Goal: Transaction & Acquisition: Purchase product/service

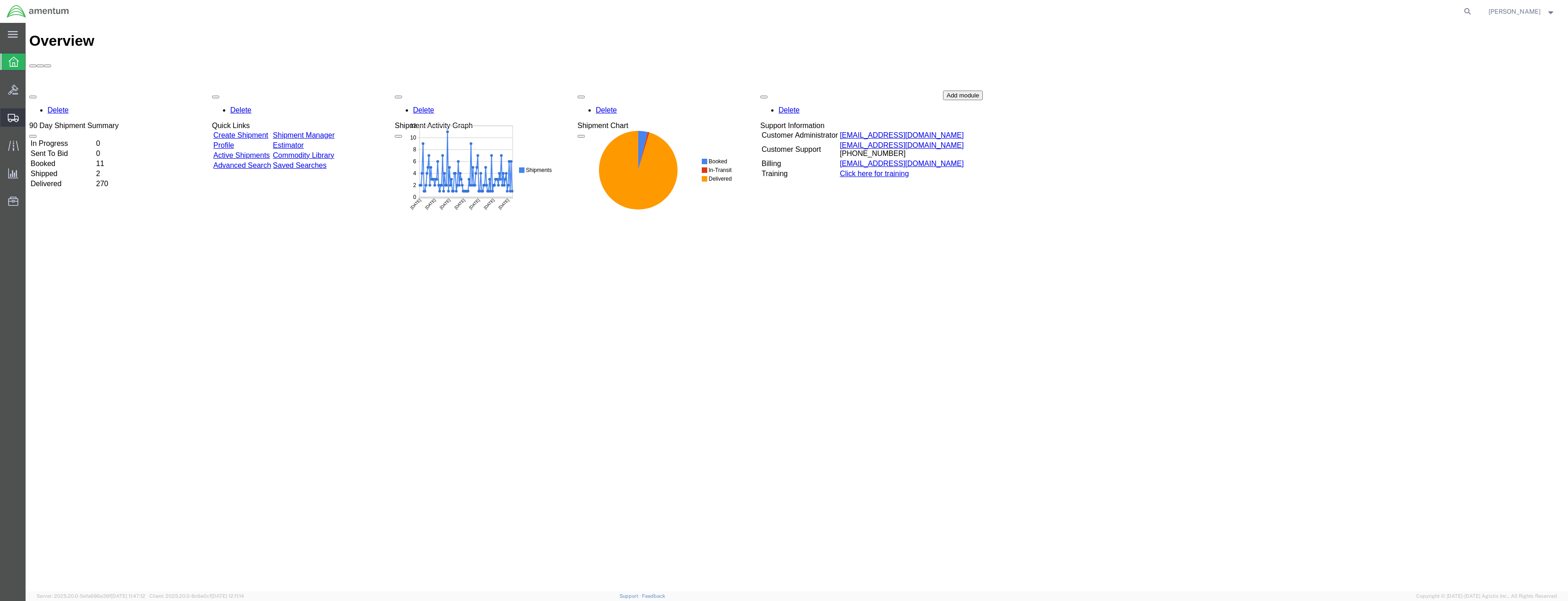
click at [16, 121] on icon at bounding box center [13, 118] width 11 height 8
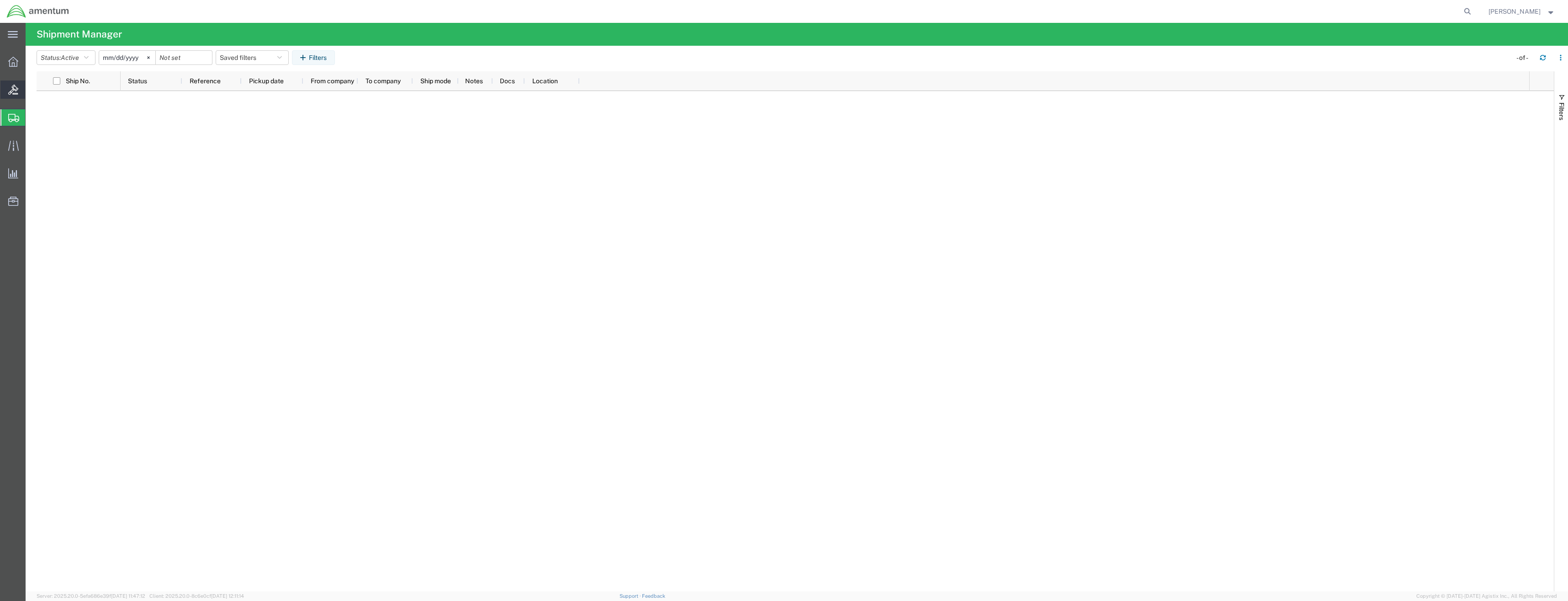
click at [11, 89] on icon at bounding box center [13, 90] width 10 height 10
click at [13, 115] on icon at bounding box center [13, 118] width 11 height 8
click at [193, 184] on div at bounding box center [825, 341] width 1409 height 500
click at [11, 90] on icon at bounding box center [13, 90] width 10 height 10
click at [10, 115] on icon at bounding box center [13, 118] width 11 height 8
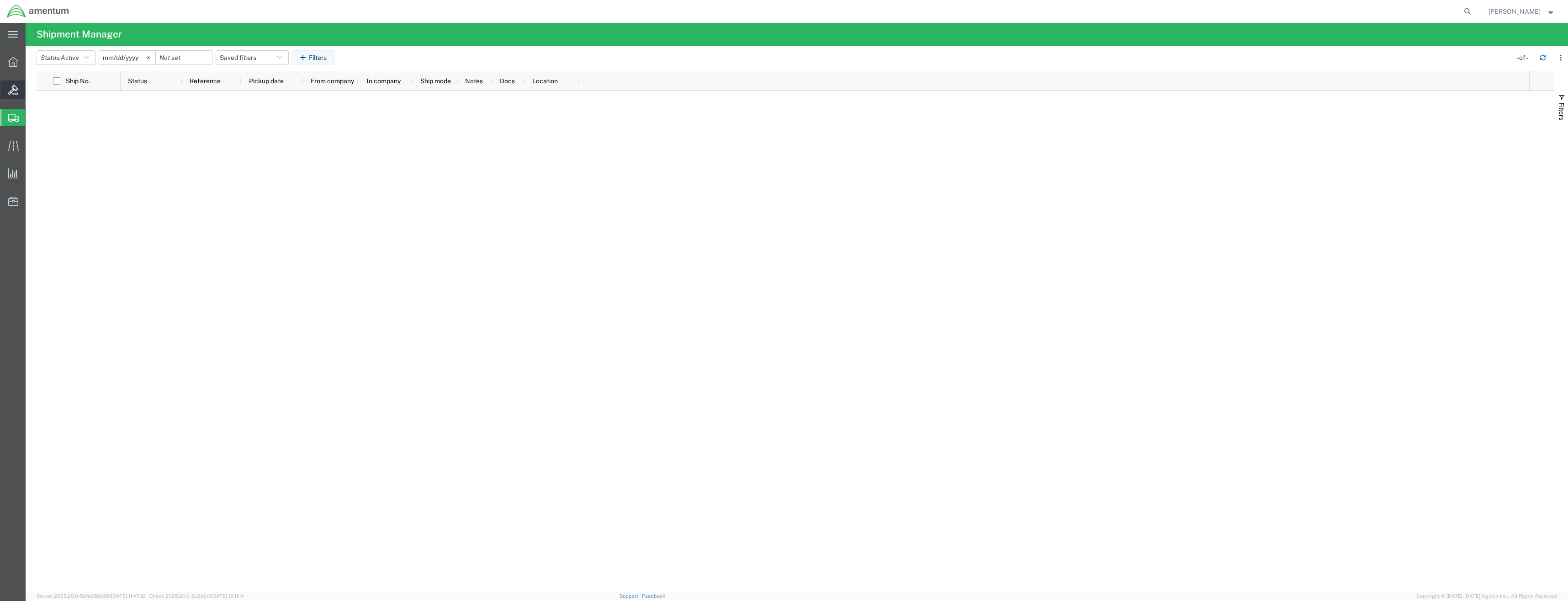
click at [13, 81] on div at bounding box center [12, 89] width 25 height 18
click at [10, 114] on icon at bounding box center [13, 118] width 11 height 8
click at [13, 92] on icon at bounding box center [13, 90] width 10 height 10
click at [10, 109] on div at bounding box center [12, 117] width 25 height 18
click at [464, 284] on div at bounding box center [825, 341] width 1409 height 500
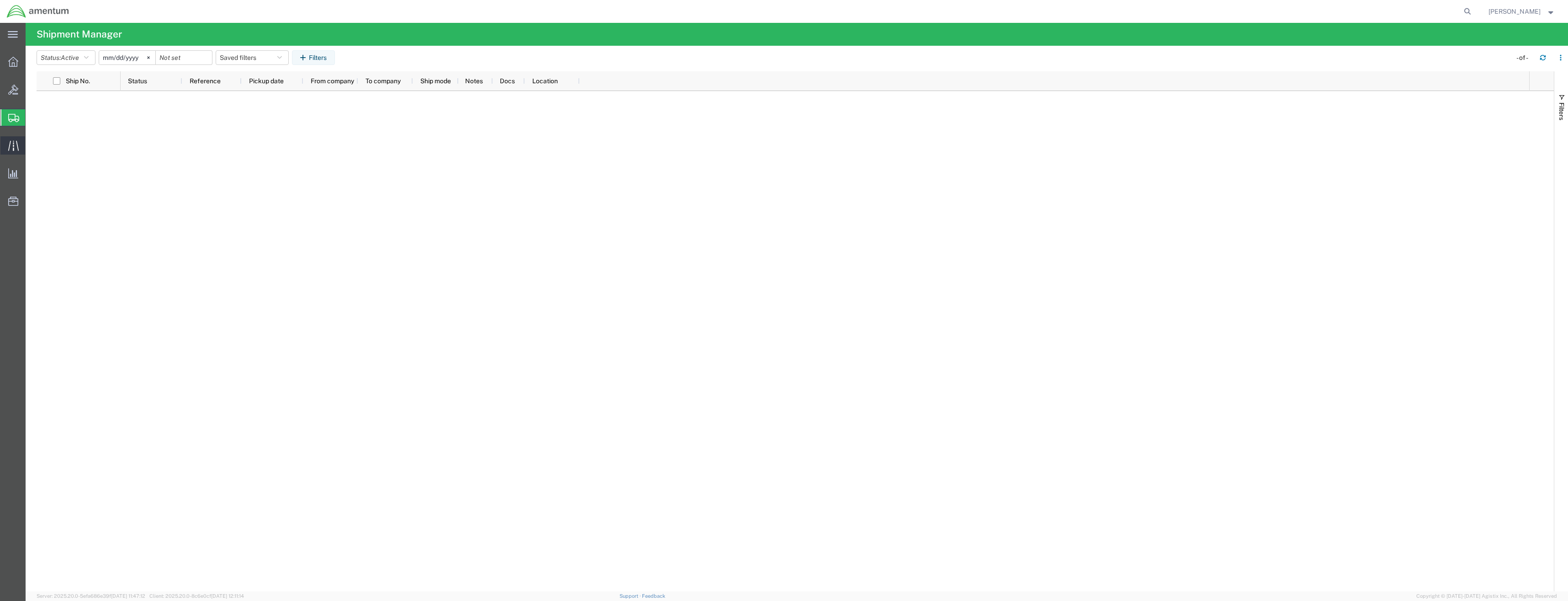
click at [18, 138] on div at bounding box center [12, 144] width 25 height 18
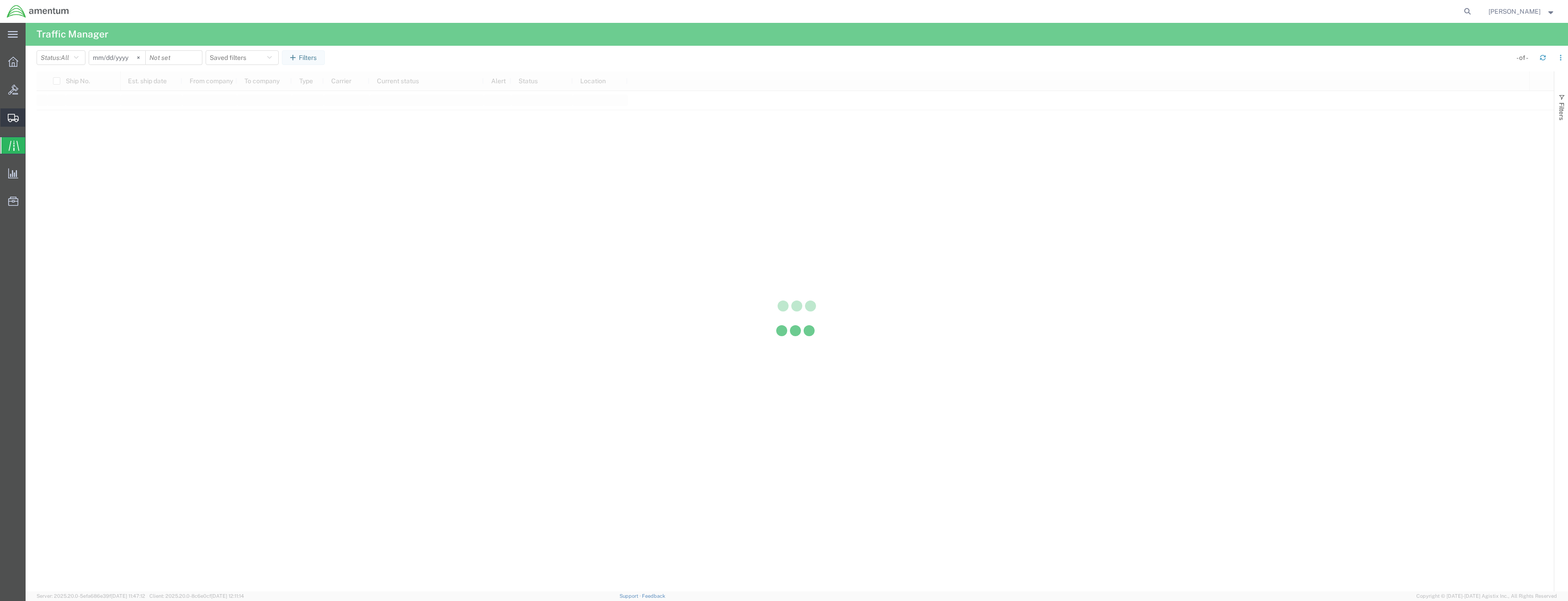
click at [15, 119] on icon at bounding box center [13, 118] width 11 height 8
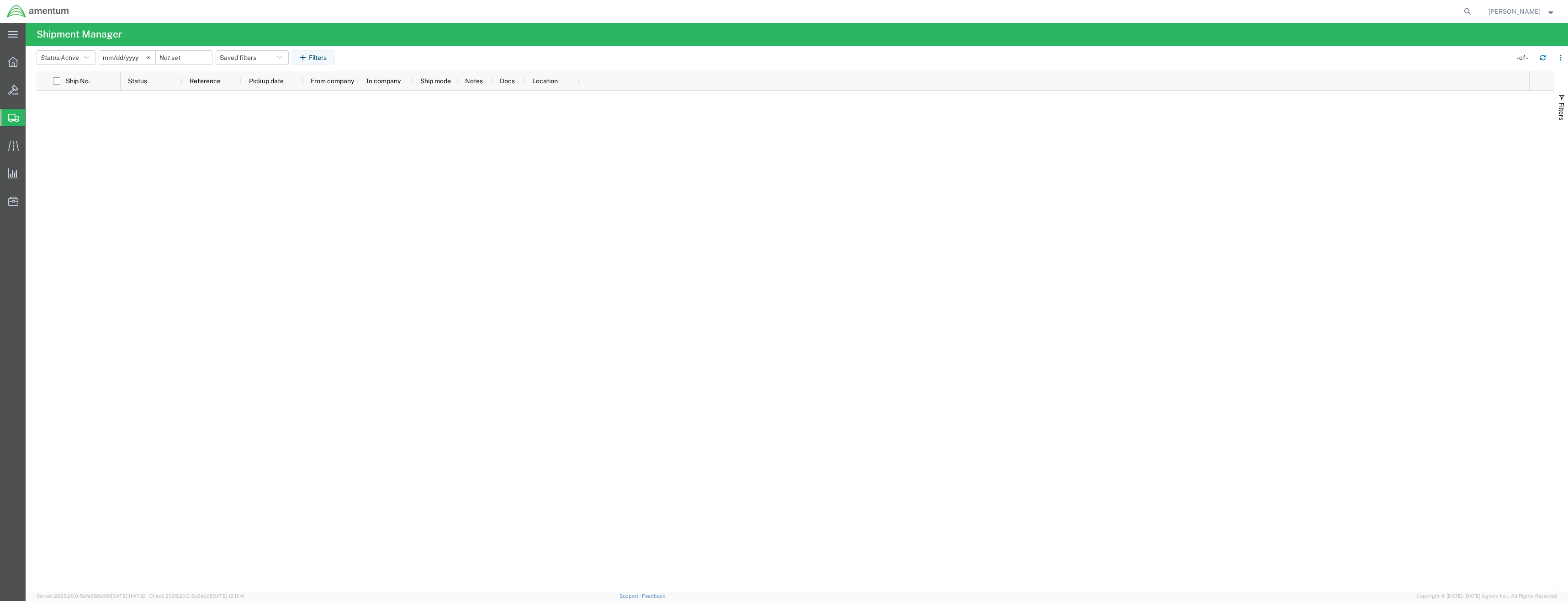
click at [419, 183] on div at bounding box center [825, 341] width 1409 height 500
click at [14, 114] on icon at bounding box center [14, 118] width 11 height 8
click at [15, 90] on icon at bounding box center [13, 90] width 10 height 10
click at [13, 108] on ul "Overview Bids Shipments Shipment Manager Create Shipment Create from Template E…" at bounding box center [12, 136] width 25 height 167
click at [14, 119] on icon at bounding box center [13, 118] width 11 height 8
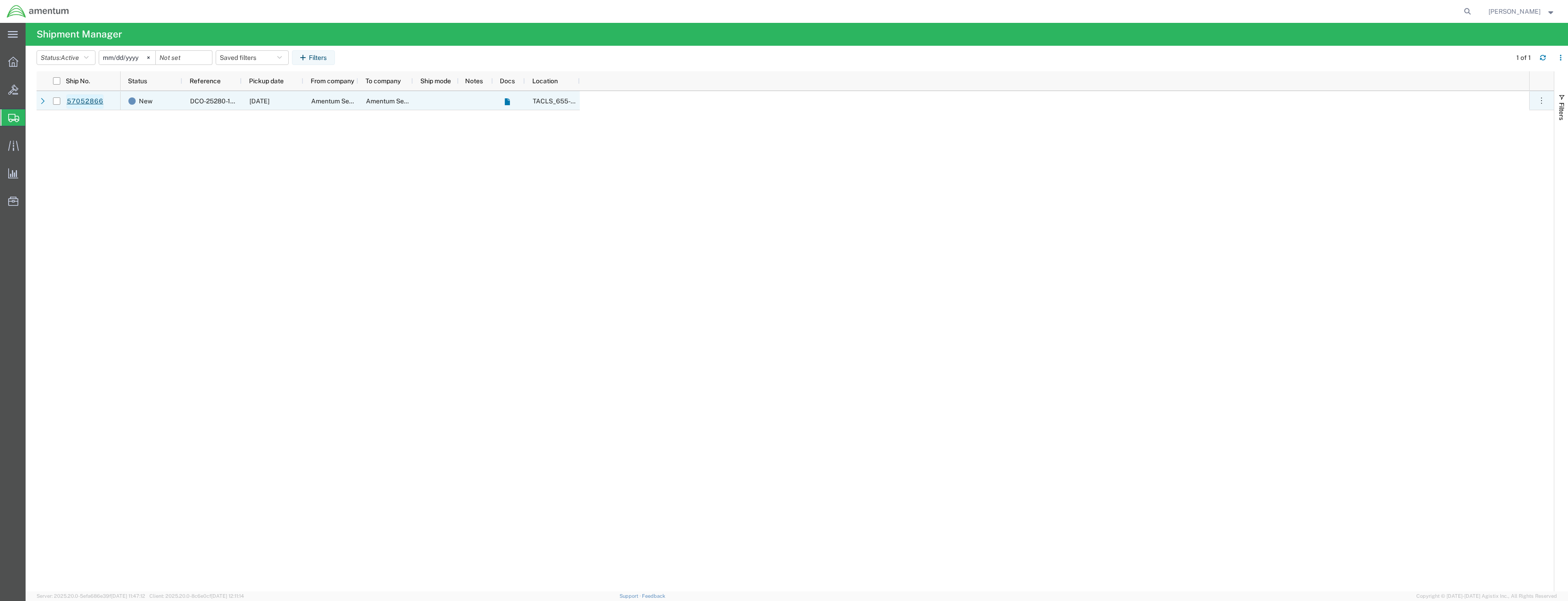
click at [77, 97] on link "57052866" at bounding box center [85, 102] width 38 height 15
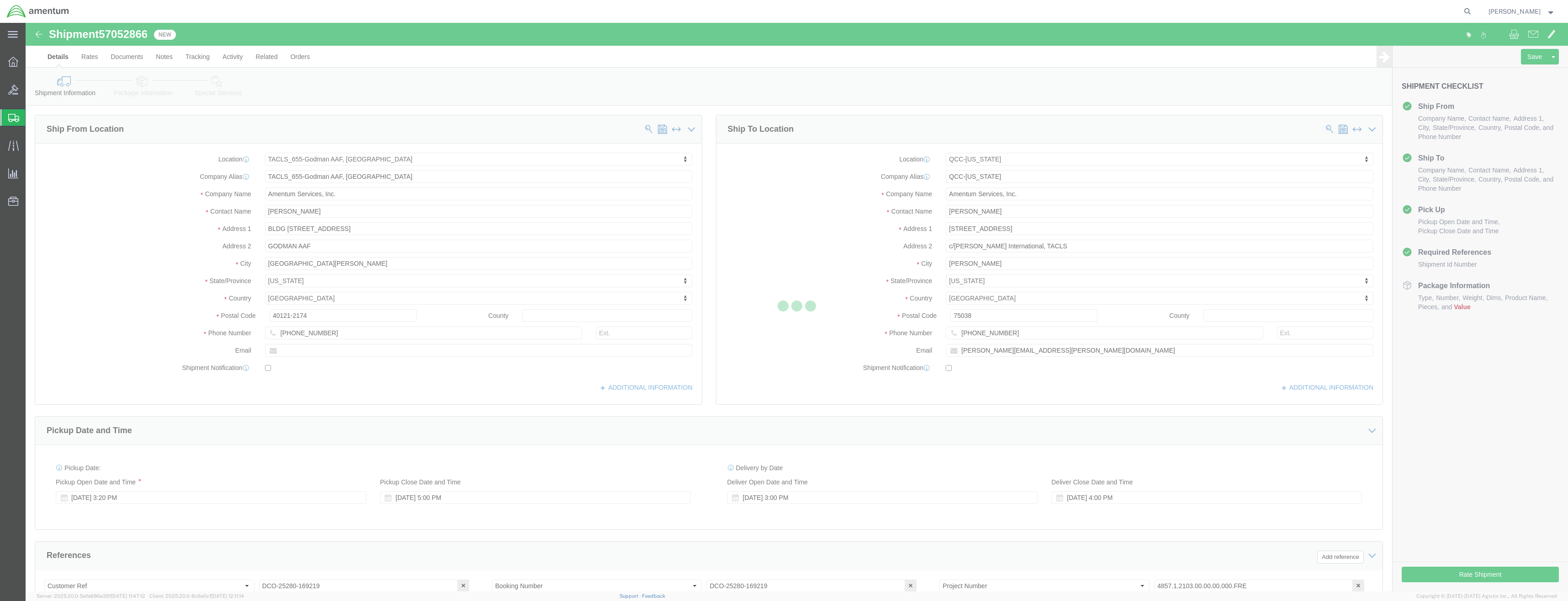
select select "42727"
select select "42668"
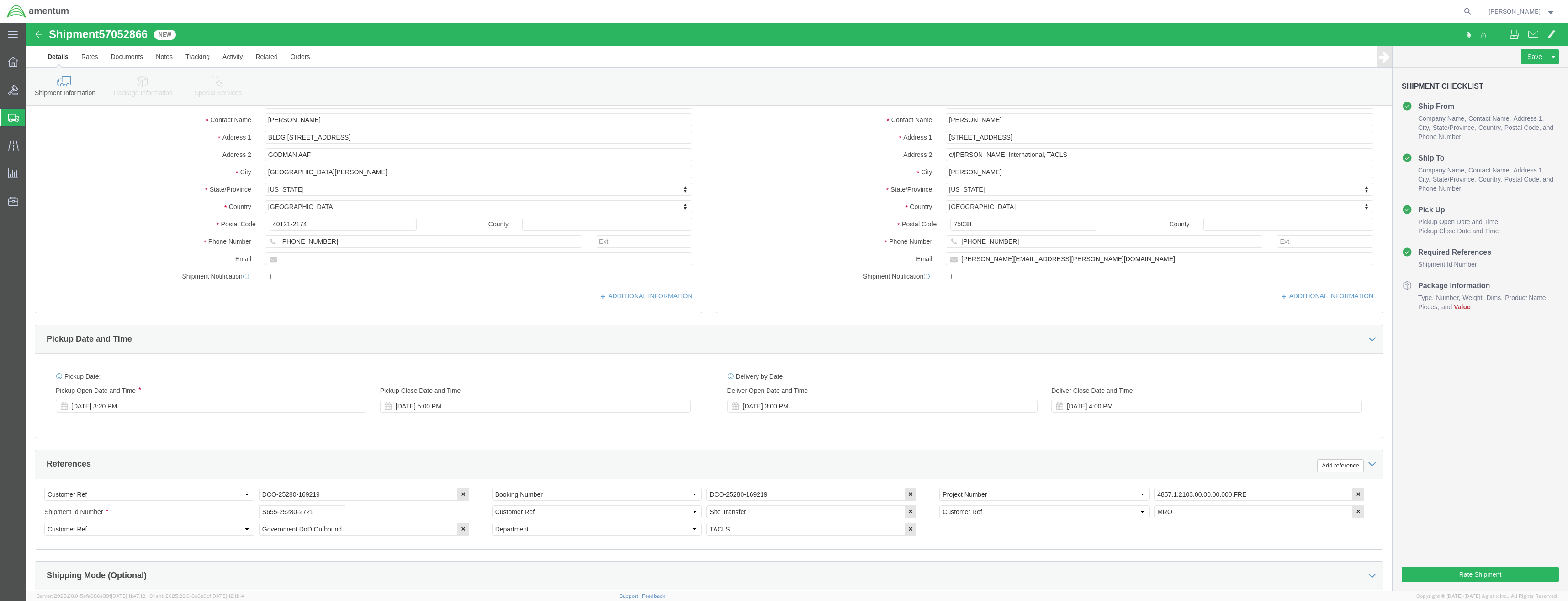
scroll to position [137, 0]
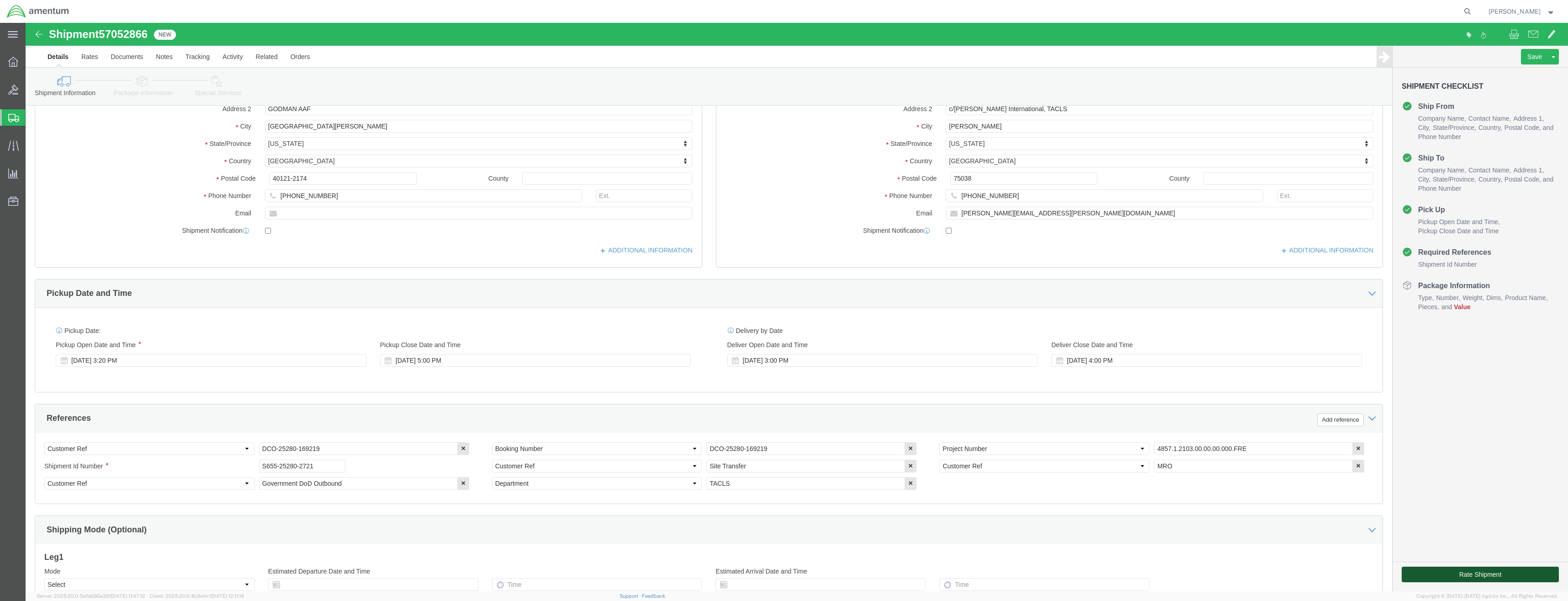
click button "Rate Shipment"
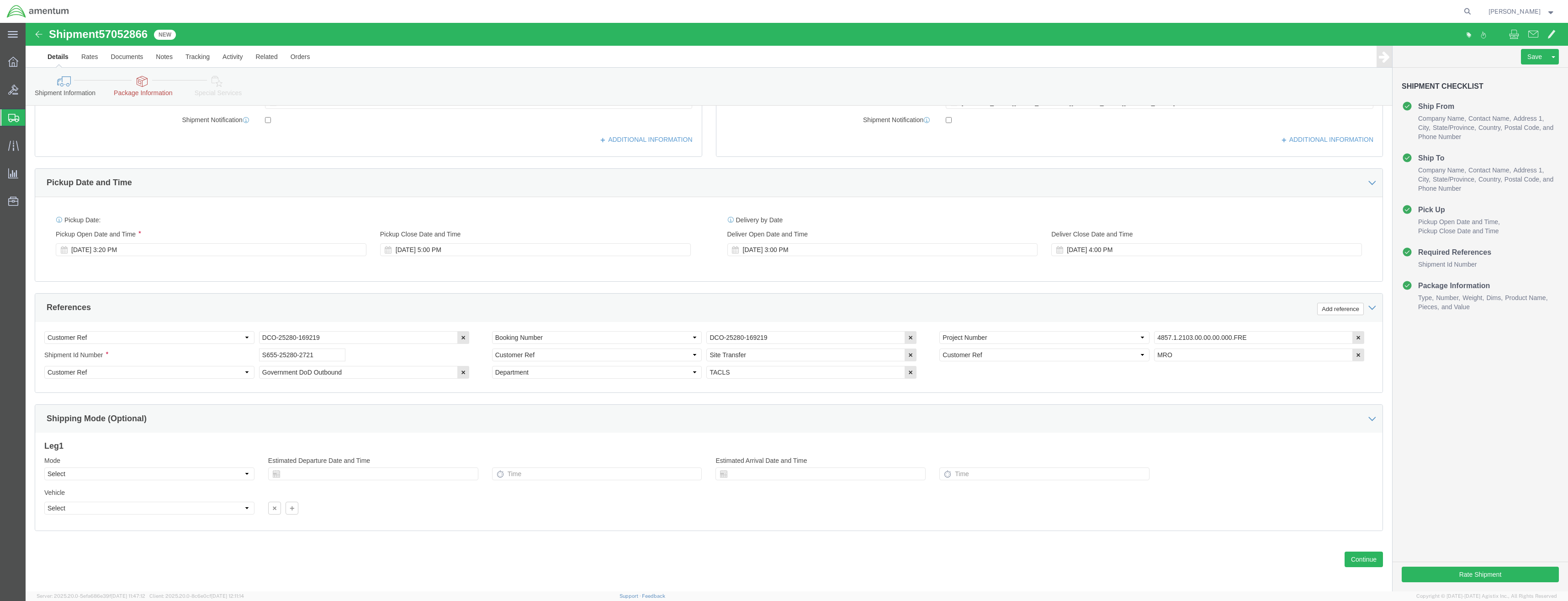
scroll to position [290, 0]
click button "Continue"
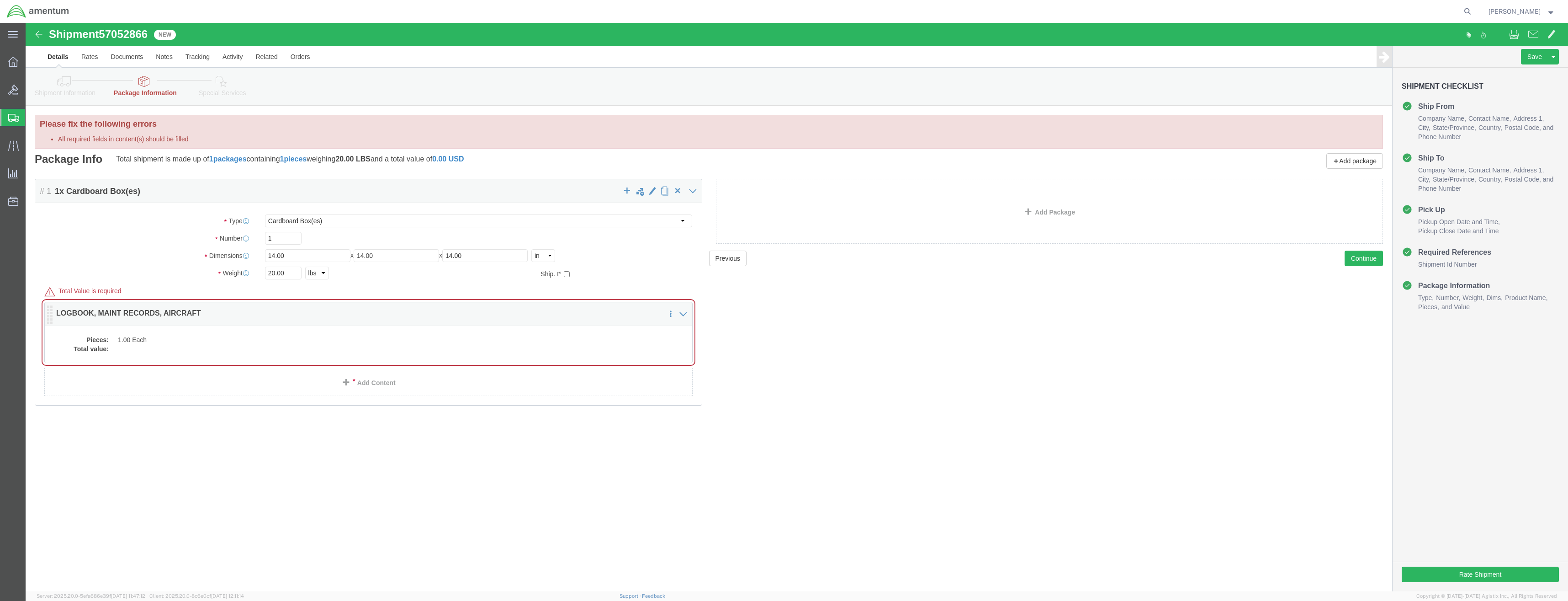
click dd
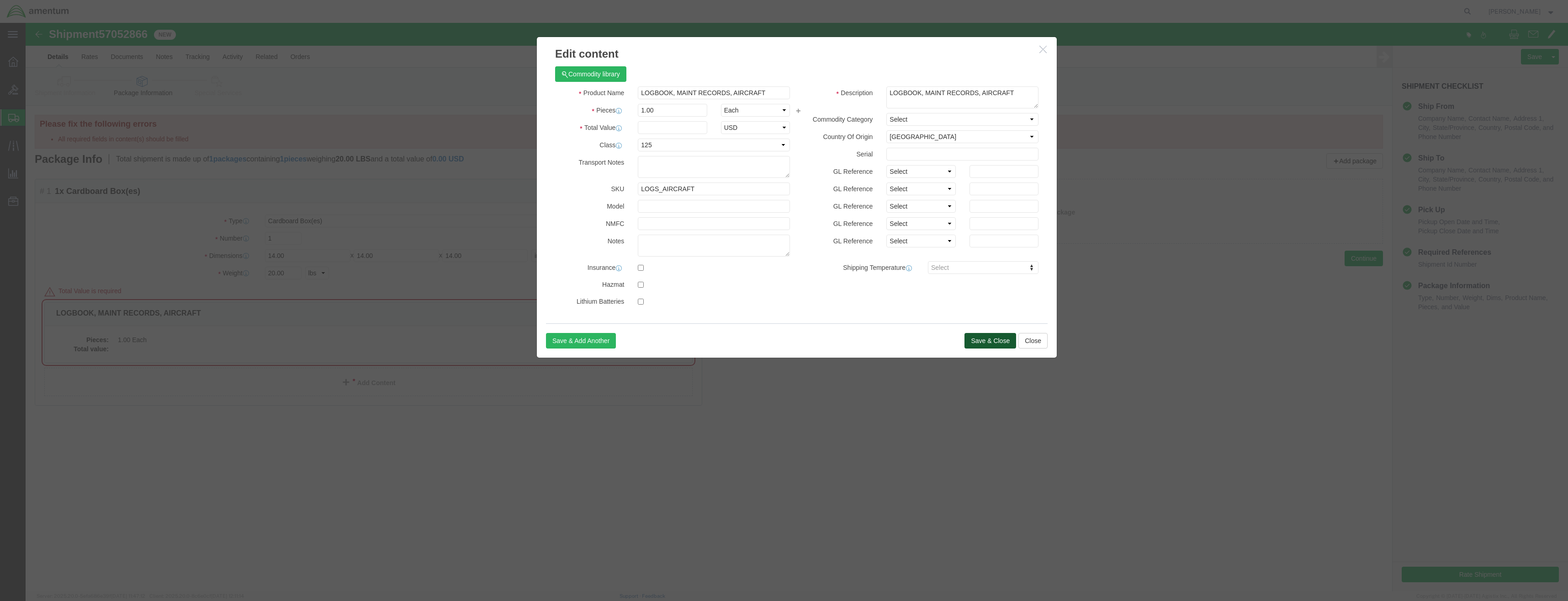
click button "Save & Close"
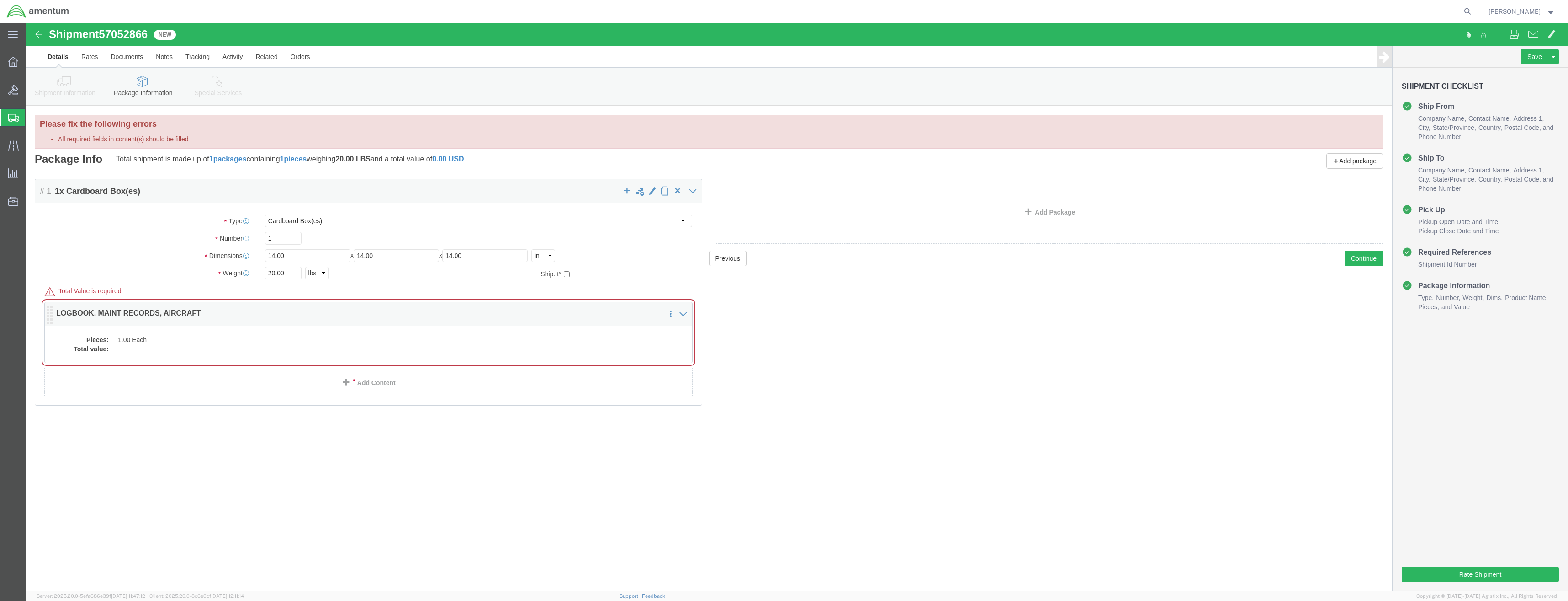
click dd "1.00 Each"
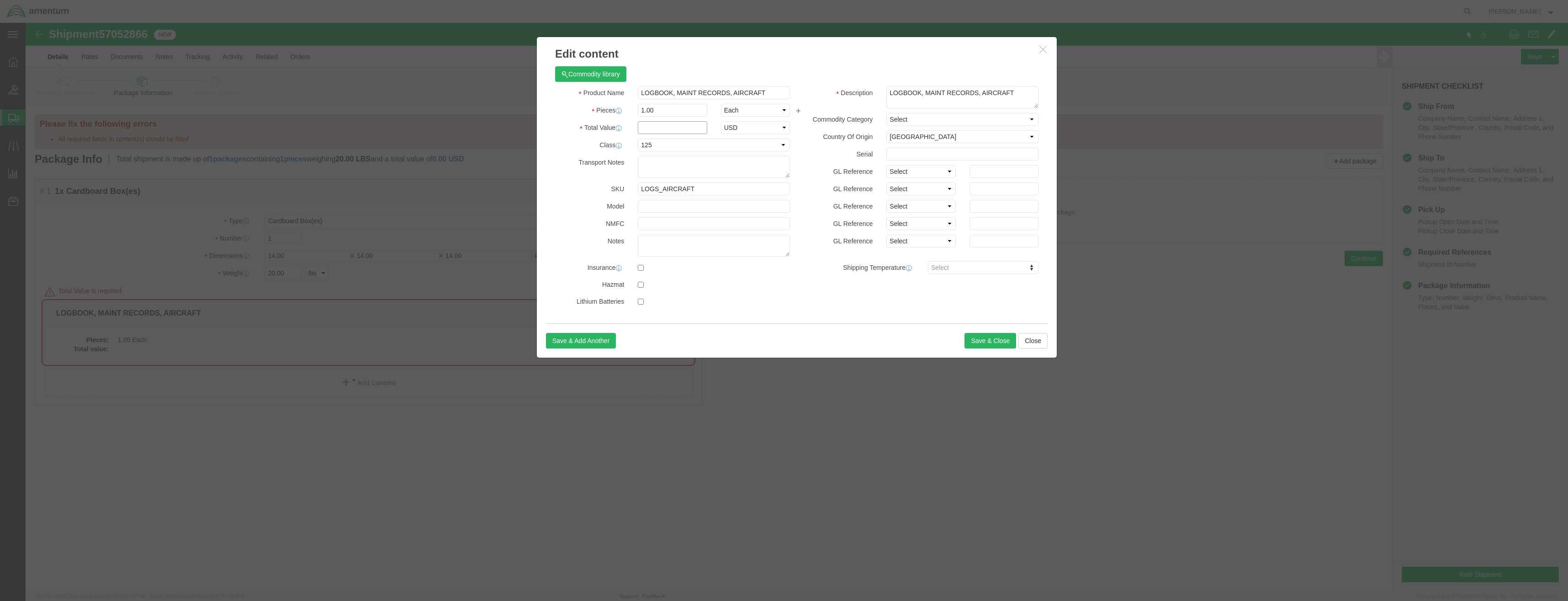
click input "text"
type input "1000"
click button "Save & Close"
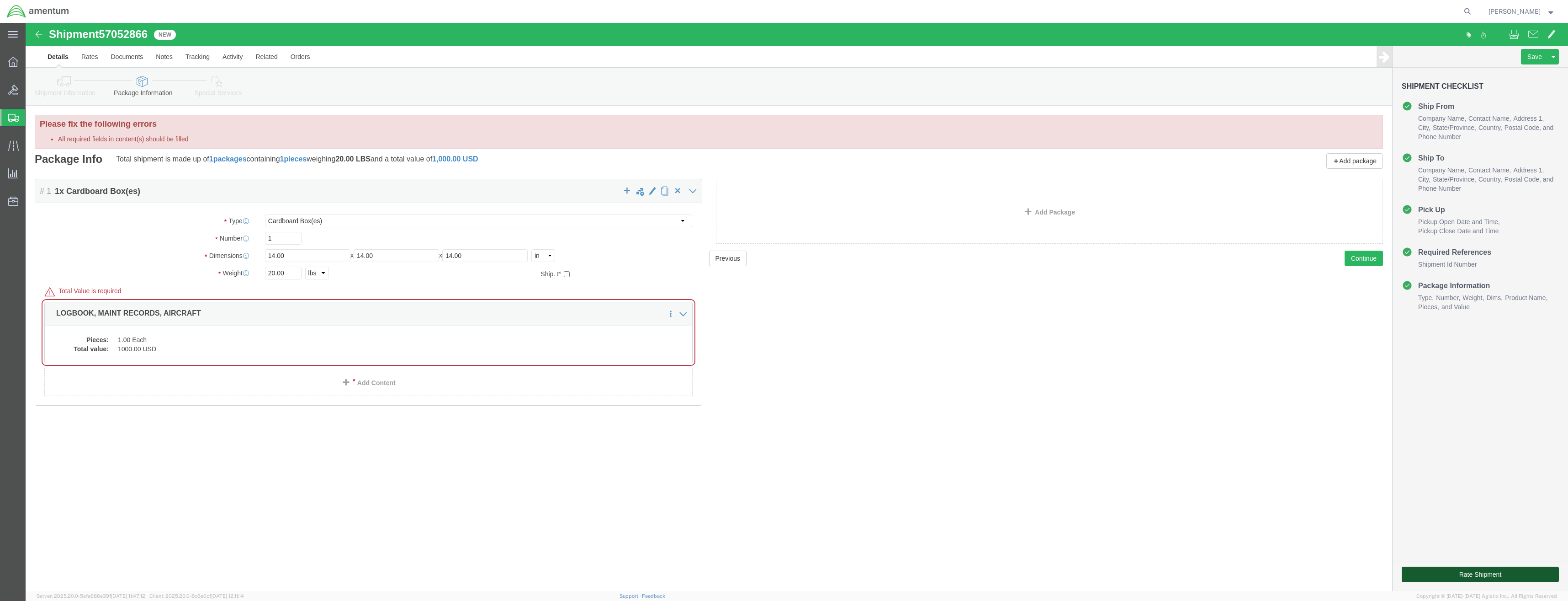
click button "Rate Shipment"
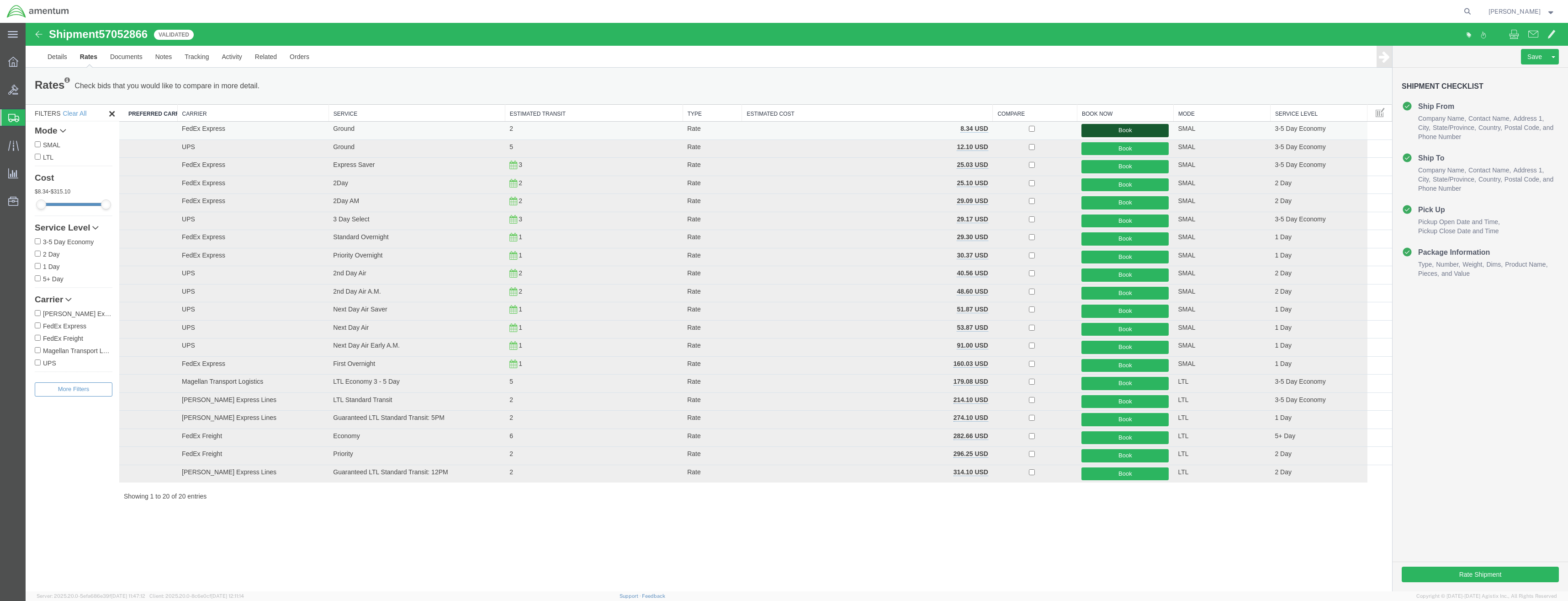
click at [1116, 130] on button "Book" at bounding box center [1125, 130] width 88 height 13
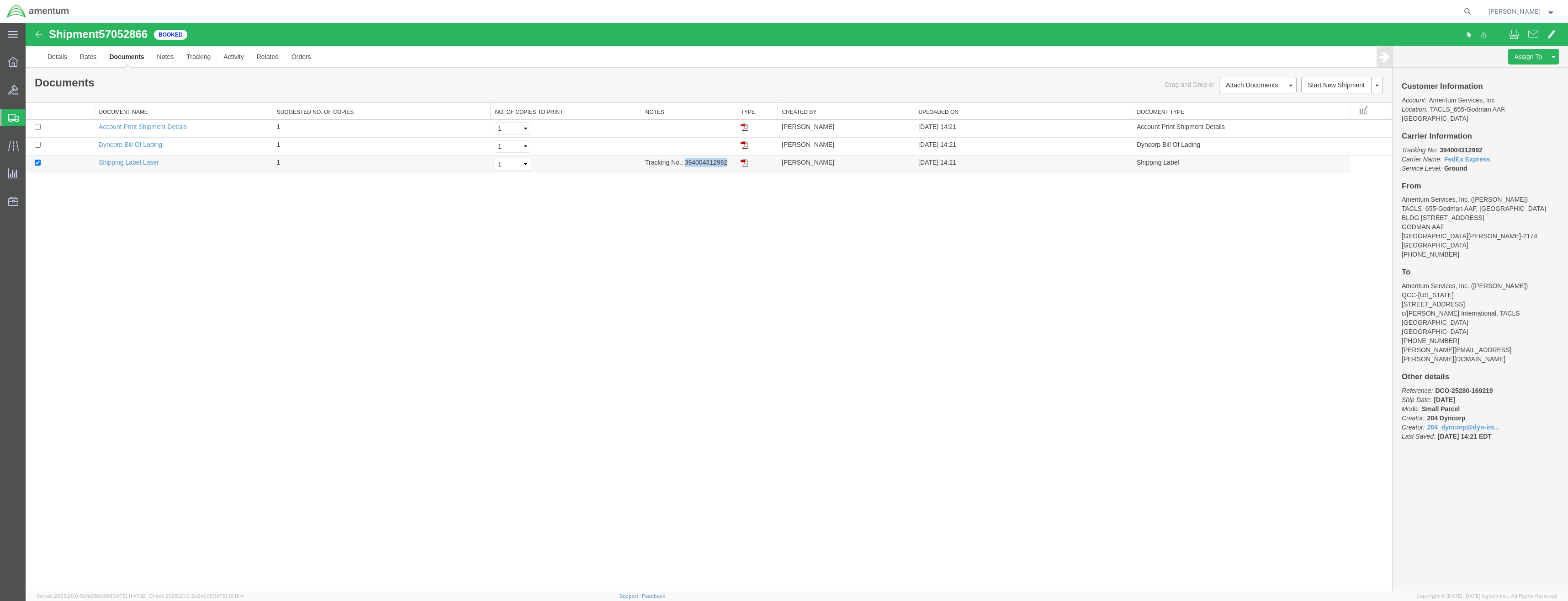
drag, startPoint x: 685, startPoint y: 161, endPoint x: 728, endPoint y: 162, distance: 43.0
click at [728, 162] on td "Tracking No.: 394004312992" at bounding box center [687, 164] width 95 height 18
drag, startPoint x: 728, startPoint y: 162, endPoint x: 721, endPoint y: 160, distance: 7.3
copy td "394004312992"
click at [134, 163] on link "Shipping Label Laser" at bounding box center [129, 162] width 60 height 8
